Goal: Information Seeking & Learning: Learn about a topic

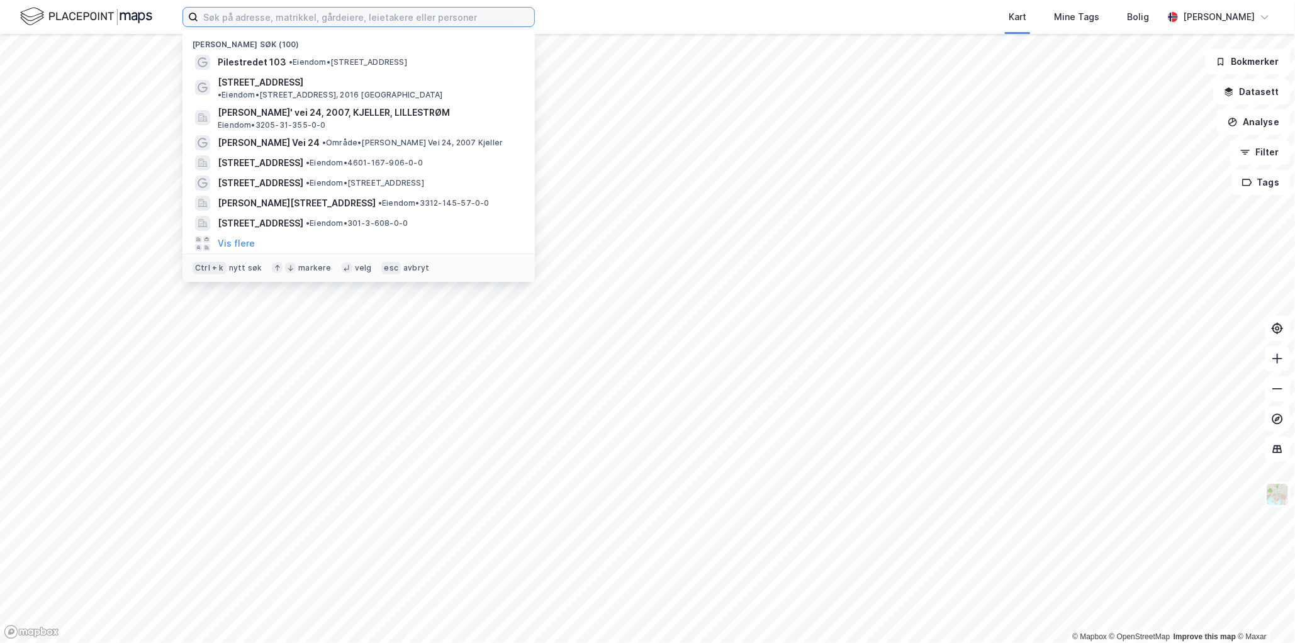
click at [396, 21] on input at bounding box center [366, 17] width 336 height 19
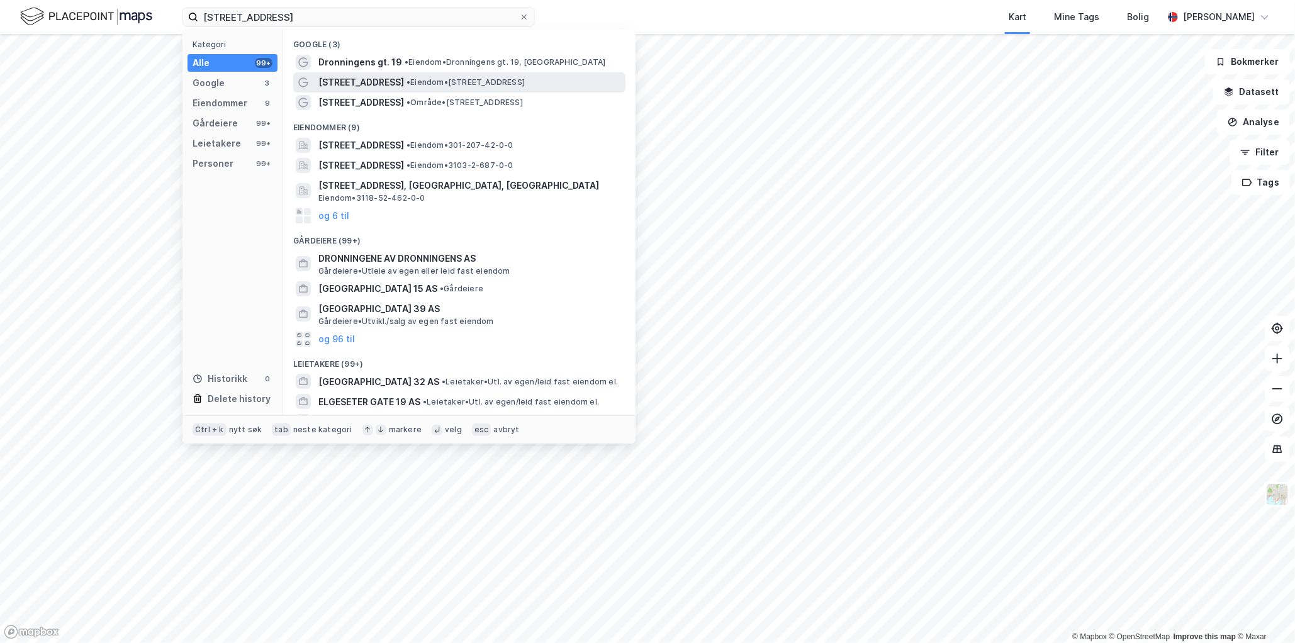
click at [427, 81] on span "• Eiendom • [STREET_ADDRESS]" at bounding box center [465, 82] width 118 height 10
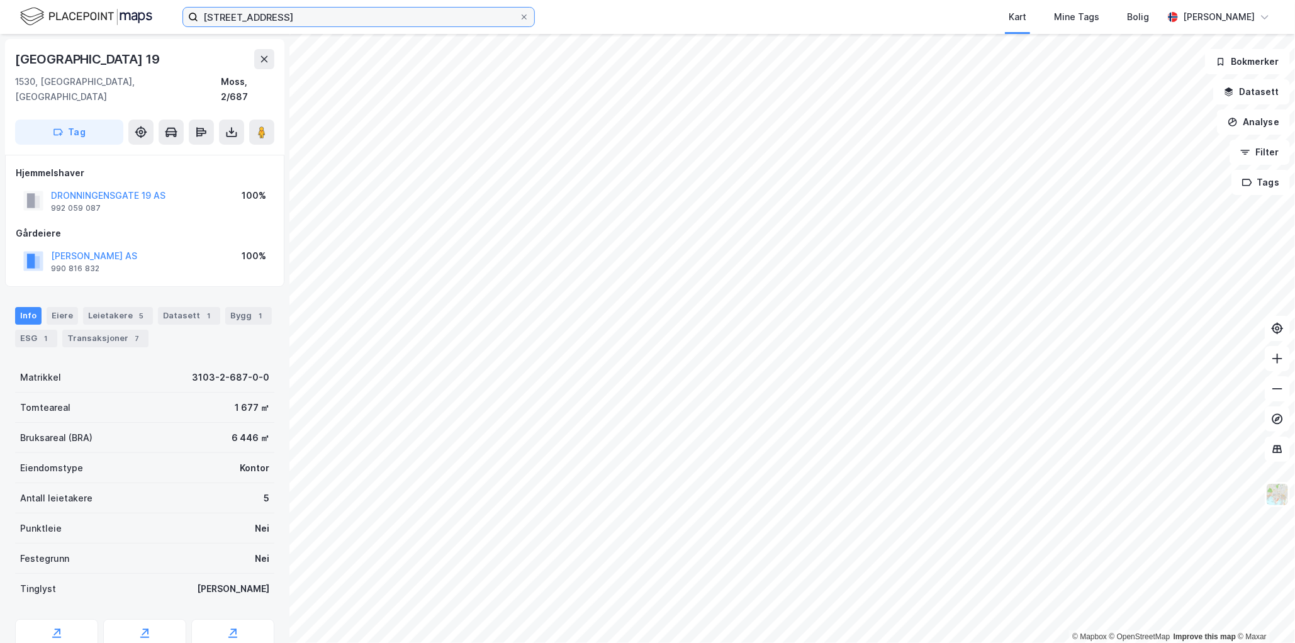
click at [307, 23] on input "[STREET_ADDRESS]" at bounding box center [358, 17] width 321 height 19
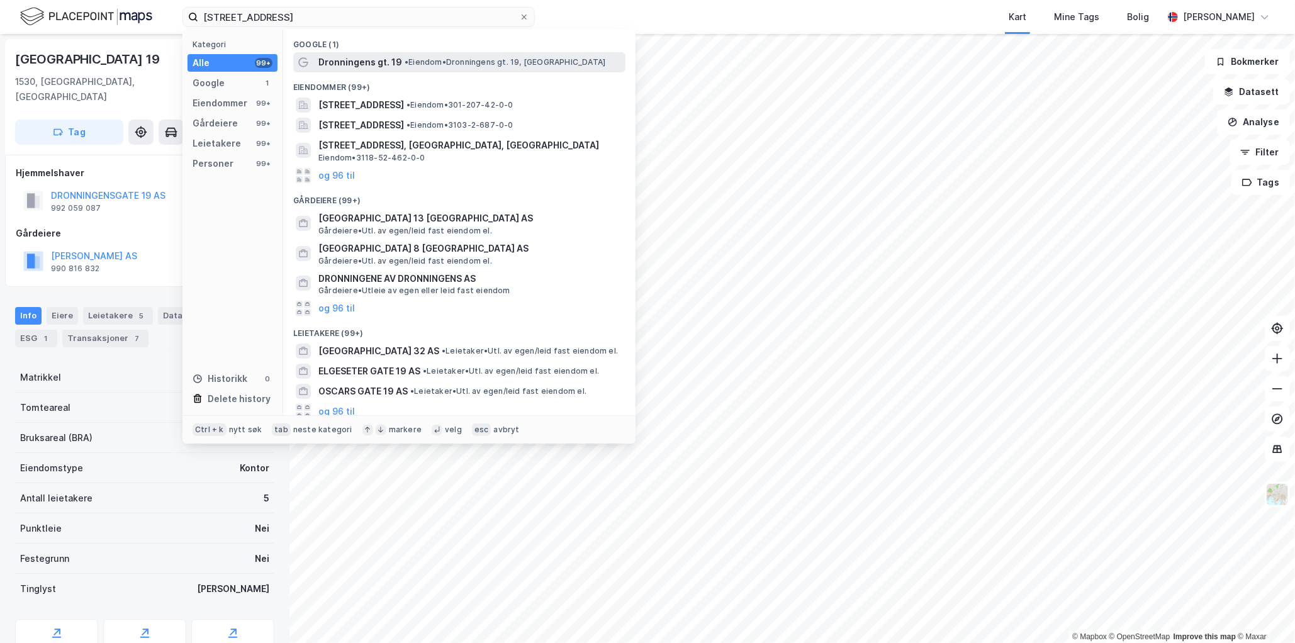
click at [379, 61] on span "Dronningens gt. 19" at bounding box center [360, 62] width 84 height 15
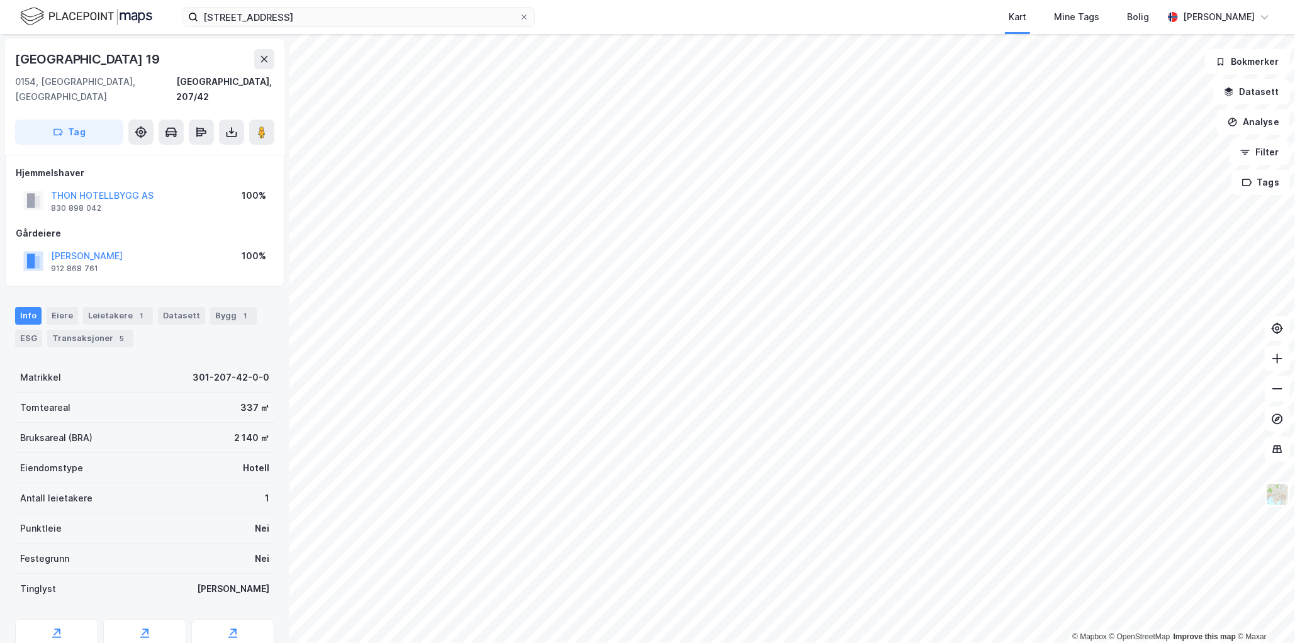
click at [149, 51] on div "[GEOGRAPHIC_DATA] 19" at bounding box center [144, 59] width 259 height 20
click at [292, 14] on input "[STREET_ADDRESS]" at bounding box center [358, 17] width 321 height 19
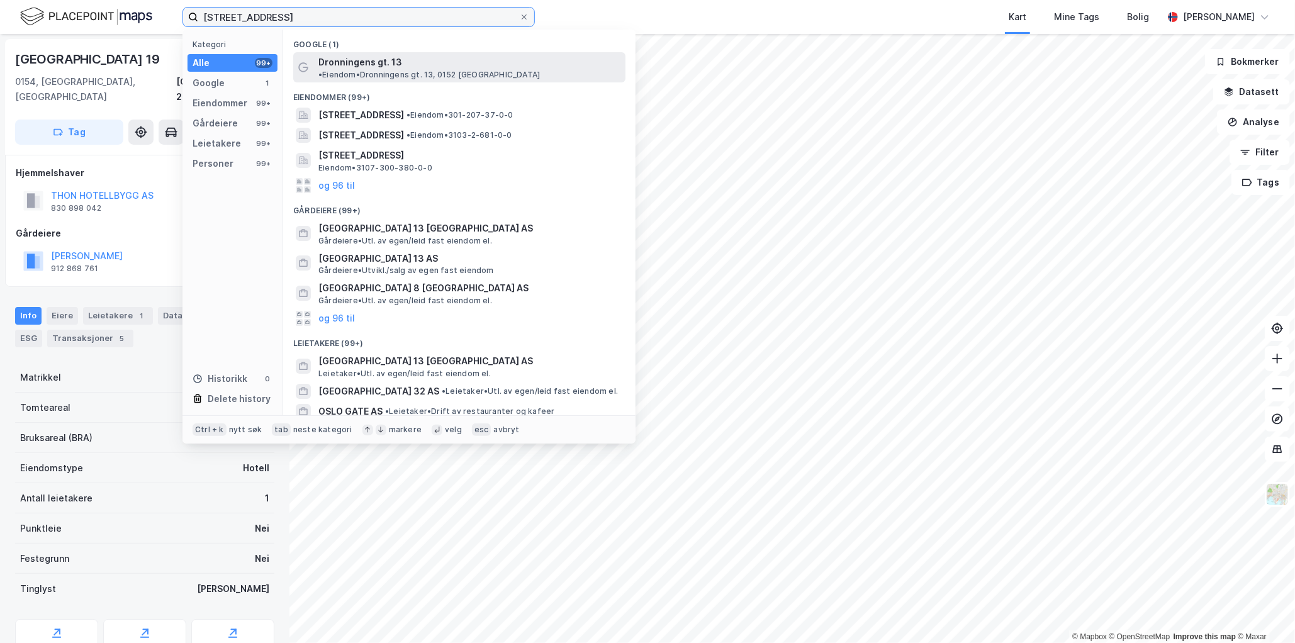
type input "[STREET_ADDRESS]"
click at [396, 59] on span "Dronningens gt. 13" at bounding box center [360, 62] width 84 height 15
